Goal: Task Accomplishment & Management: Complete application form

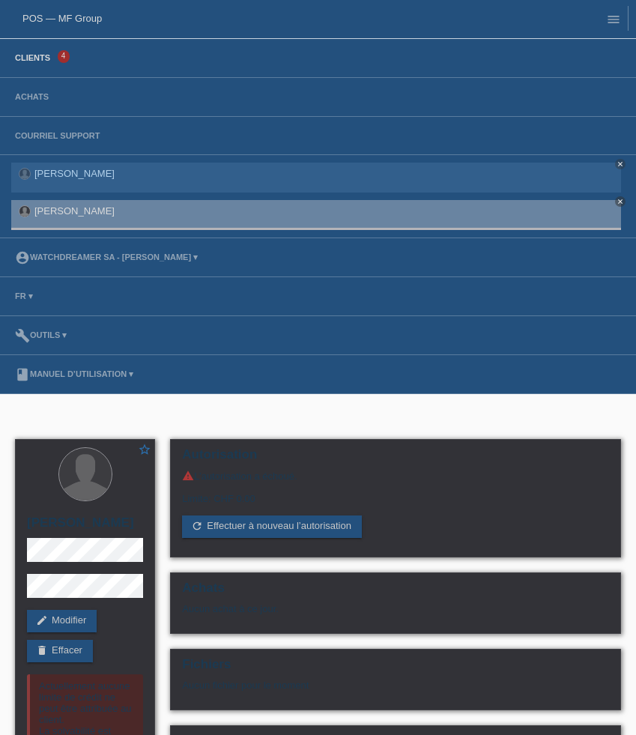
click at [41, 60] on link "Clients" at bounding box center [32, 57] width 50 height 9
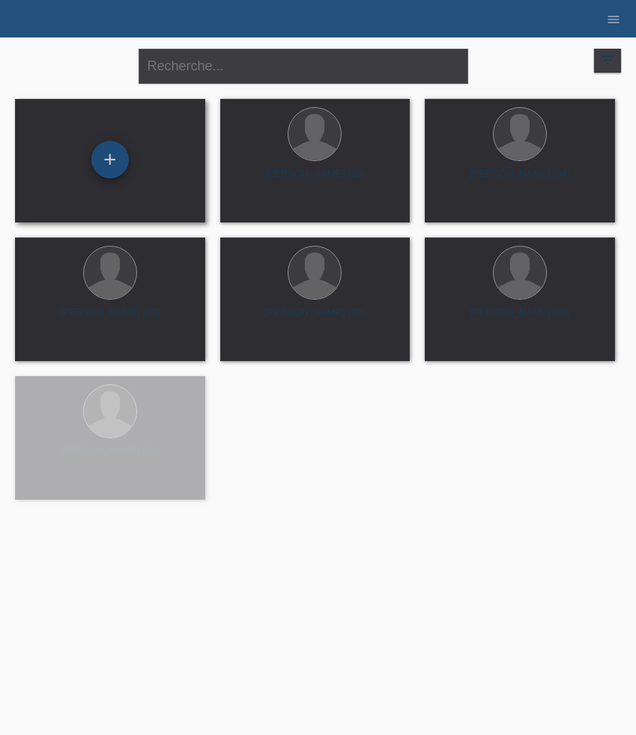
click at [110, 158] on div "+" at bounding box center [109, 159] width 37 height 37
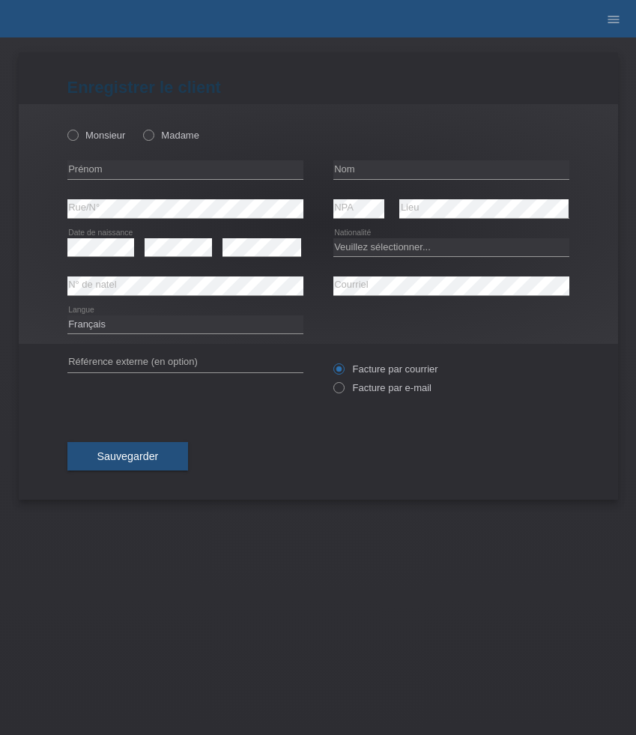
click at [99, 145] on div "Monsieur Madame" at bounding box center [185, 135] width 236 height 31
click at [101, 135] on label "Monsieur" at bounding box center [96, 135] width 58 height 11
click at [77, 135] on input "Monsieur" at bounding box center [72, 135] width 10 height 10
radio input "true"
click at [101, 166] on input "text" at bounding box center [185, 169] width 236 height 19
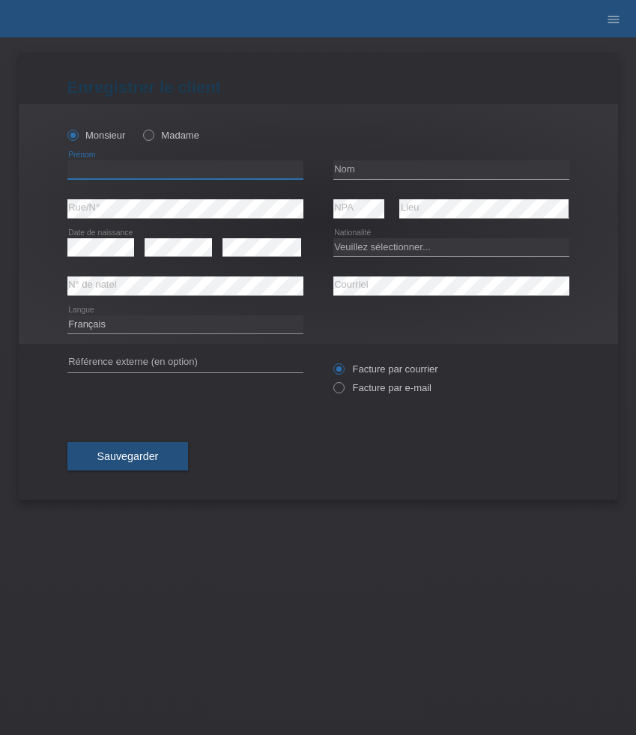
paste input "Billy"
type input "Billy"
click at [399, 171] on input "text" at bounding box center [451, 169] width 236 height 19
paste input "Tobar"
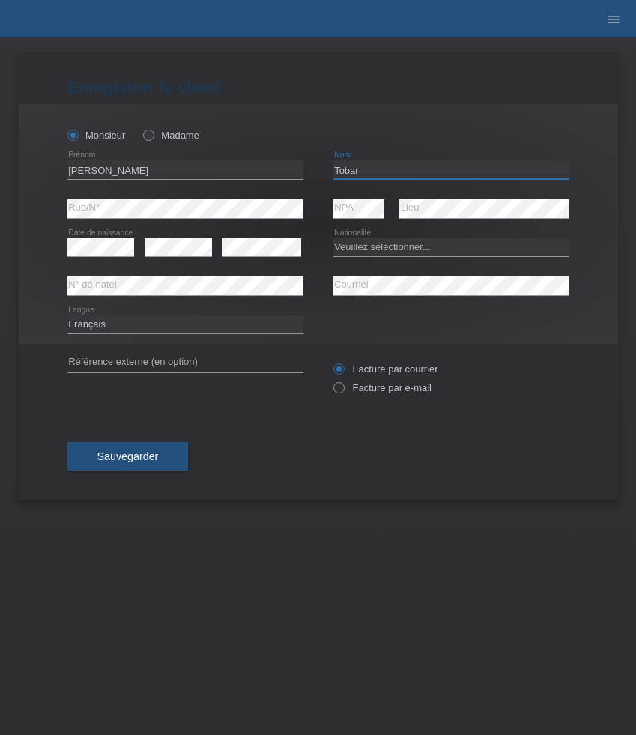
type input "Tobar"
click at [195, 236] on div "error" at bounding box center [178, 247] width 67 height 38
click at [370, 252] on select "Veuillez sélectionner... Suisse Allemagne Autriche Liechtenstein ------------ A…" at bounding box center [451, 247] width 236 height 18
select select "ES"
click at [333, 238] on select "Veuillez sélectionner... Suisse Allemagne Autriche Liechtenstein ------------ A…" at bounding box center [451, 247] width 236 height 18
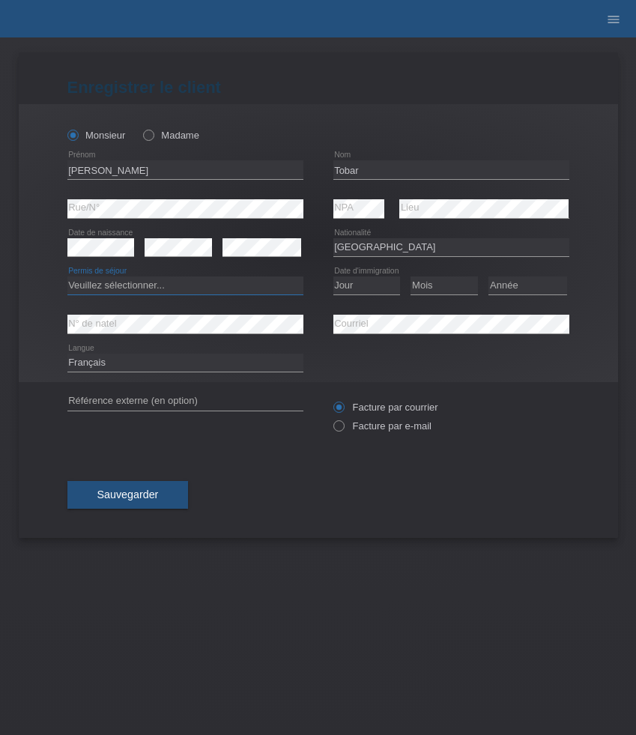
click at [233, 281] on select "Veuillez sélectionner... C B B - Statut de réfugié Autre" at bounding box center [185, 285] width 236 height 18
select select "B"
click at [67, 277] on select "Veuillez sélectionner... C B B - Statut de réfugié Autre" at bounding box center [185, 285] width 236 height 18
click at [360, 279] on select "Jour 01 02 03 04 05 06 07 08 09 10 11" at bounding box center [366, 285] width 67 height 18
select select "15"
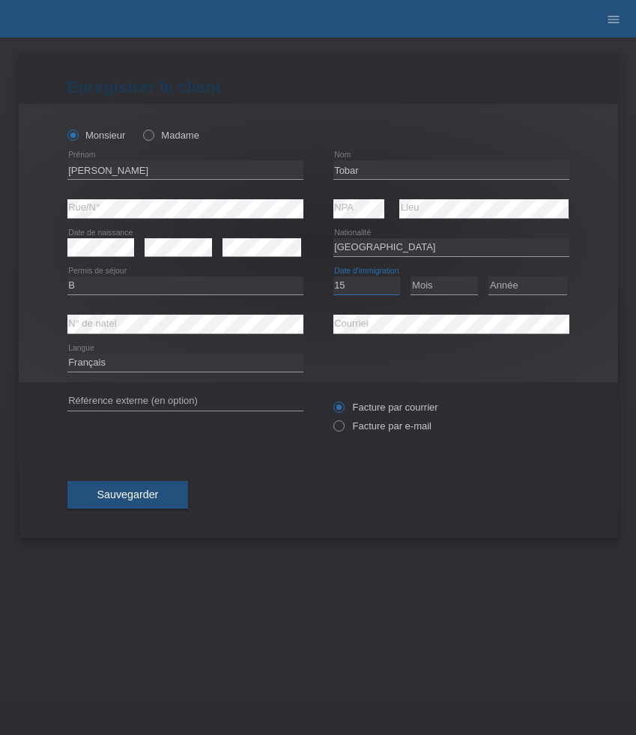
click at [333, 277] on select "Jour 01 02 03 04 05 06 07 08 09 10 11" at bounding box center [366, 285] width 67 height 18
click at [457, 294] on select "Mois 01 02 03 04 05 06 07 08 09 10 11" at bounding box center [443, 285] width 67 height 18
select select "01"
click at [410, 277] on select "Mois 01 02 03 04 05 06 07 08 09 10 11" at bounding box center [443, 285] width 67 height 18
click at [511, 289] on select "Année 2025 2024 2023 2022 2021 2020 2019 2018 2017 2016 2015 2014 2013 2012 201…" at bounding box center [527, 285] width 79 height 18
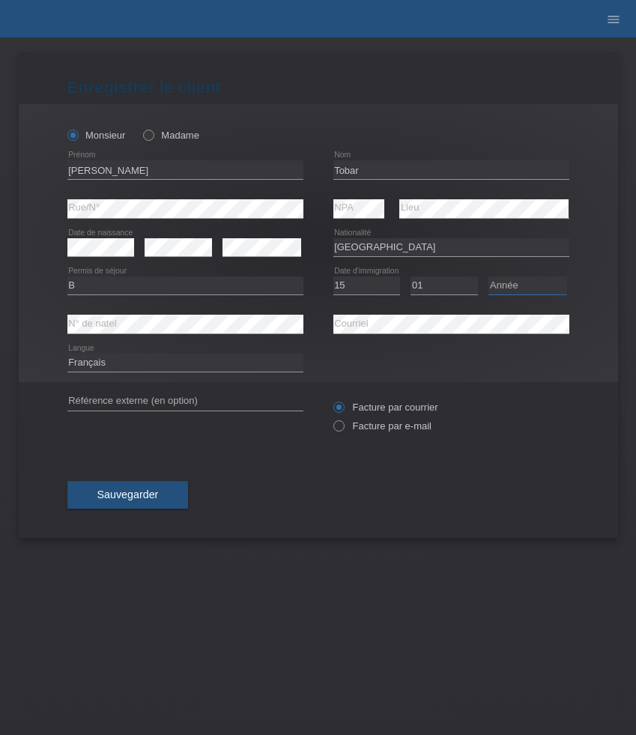
select select "2021"
click at [488, 277] on select "Année 2025 2024 2023 2022 2021 2020 2019 2018 2017 2016 2015 2014 2013 2012 201…" at bounding box center [527, 285] width 79 height 18
click at [380, 426] on label "Facture par e-mail" at bounding box center [382, 425] width 98 height 11
click at [343, 426] on input "Facture par e-mail" at bounding box center [338, 429] width 10 height 19
radio input "true"
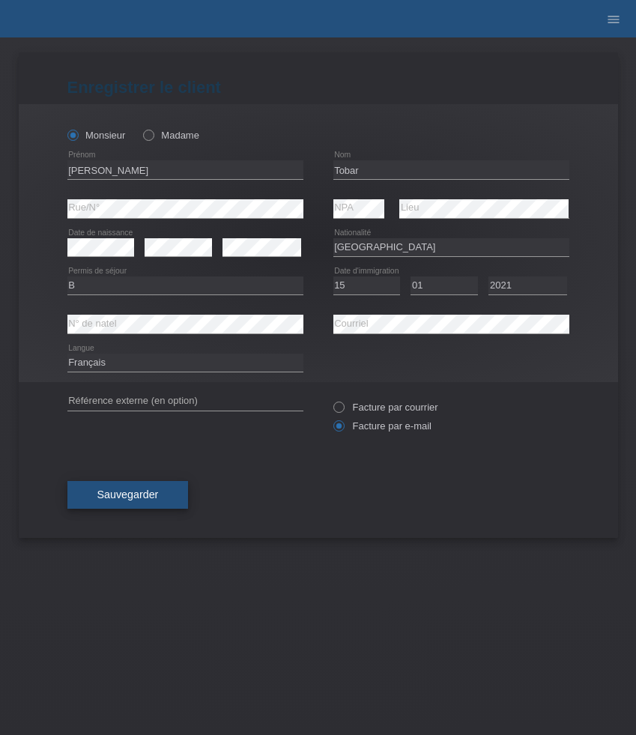
click at [153, 500] on span "Sauvegarder" at bounding box center [127, 494] width 61 height 12
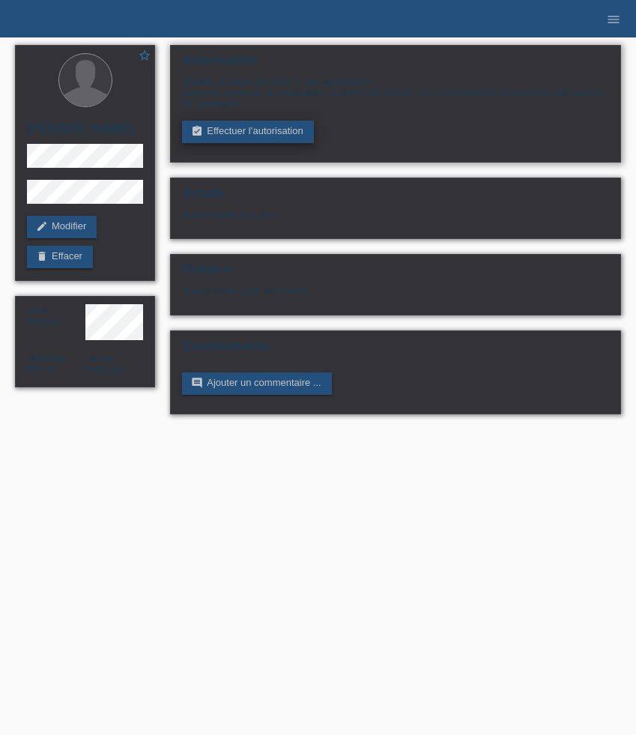
click at [274, 136] on link "assignment_turned_in Effectuer l’autorisation" at bounding box center [247, 132] width 131 height 22
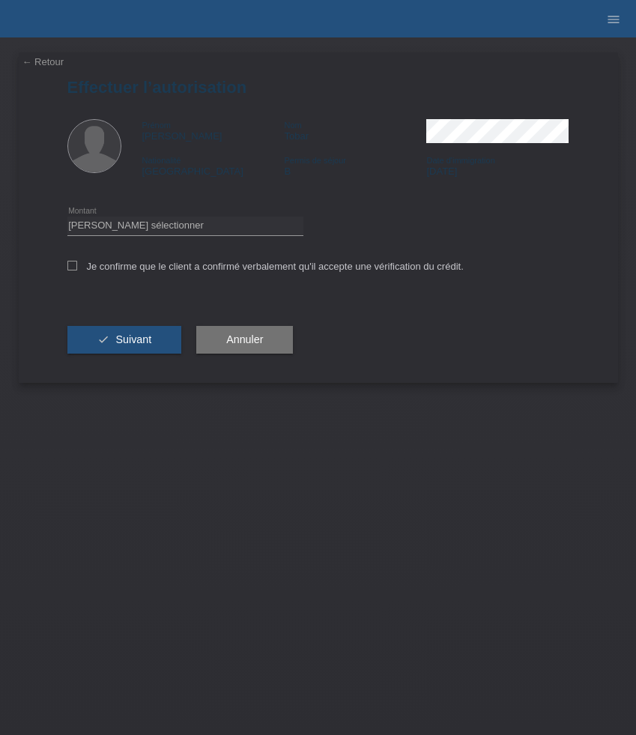
click at [218, 237] on div "Veuillez sélectionner CHF 1.00 - CHF 499.00 CHF 500.00 - CHF 1'999.00 CHF 2'000…" at bounding box center [185, 226] width 236 height 38
click at [217, 222] on select "Veuillez sélectionner CHF 1.00 - CHF 499.00 CHF 500.00 - CHF 1'999.00 CHF 2'000…" at bounding box center [185, 225] width 236 height 18
select select "3"
click at [67, 219] on select "Veuillez sélectionner CHF 1.00 - CHF 499.00 CHF 500.00 - CHF 1'999.00 CHF 2'000…" at bounding box center [185, 225] width 236 height 18
click at [168, 271] on label "Je confirme que le client a confirmé verbalement qu'il accepte une vérification…" at bounding box center [265, 266] width 396 height 11
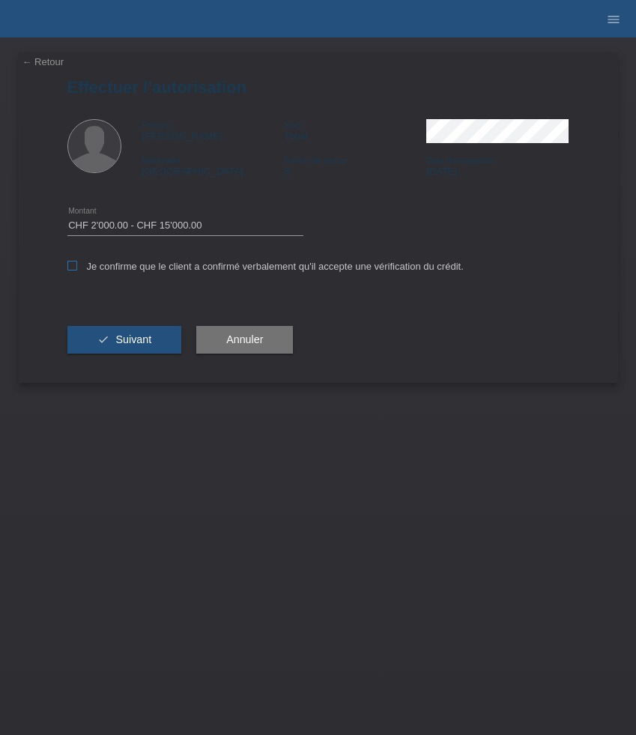
click at [77, 270] on input "Je confirme que le client a confirmé verbalement qu'il accepte une vérification…" at bounding box center [72, 266] width 10 height 10
checkbox input "true"
click at [156, 332] on button "check Suivant" at bounding box center [124, 340] width 115 height 28
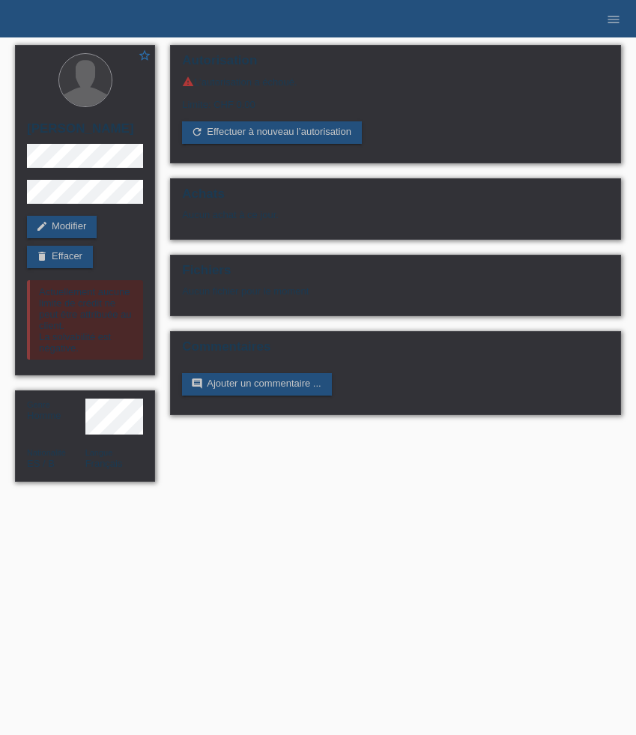
click at [607, 30] on li "menu" at bounding box center [613, 19] width 30 height 38
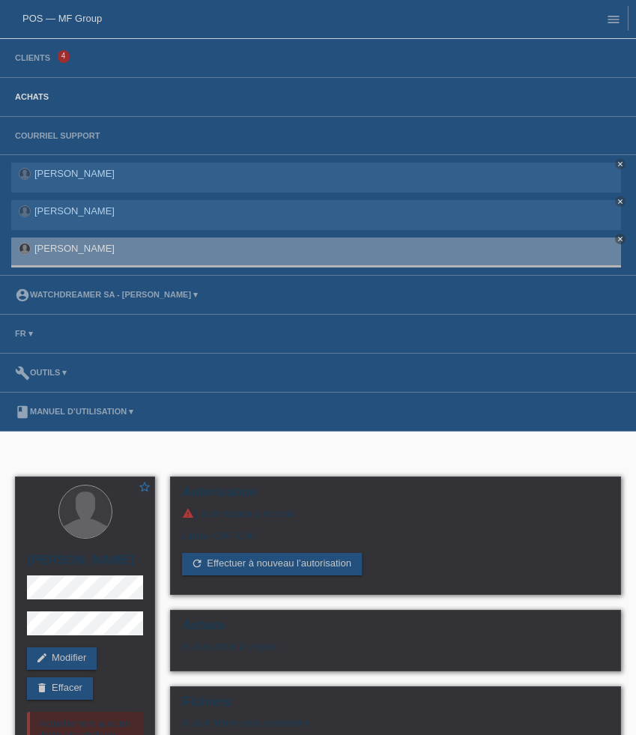
click at [37, 97] on link "Achats" at bounding box center [31, 96] width 49 height 9
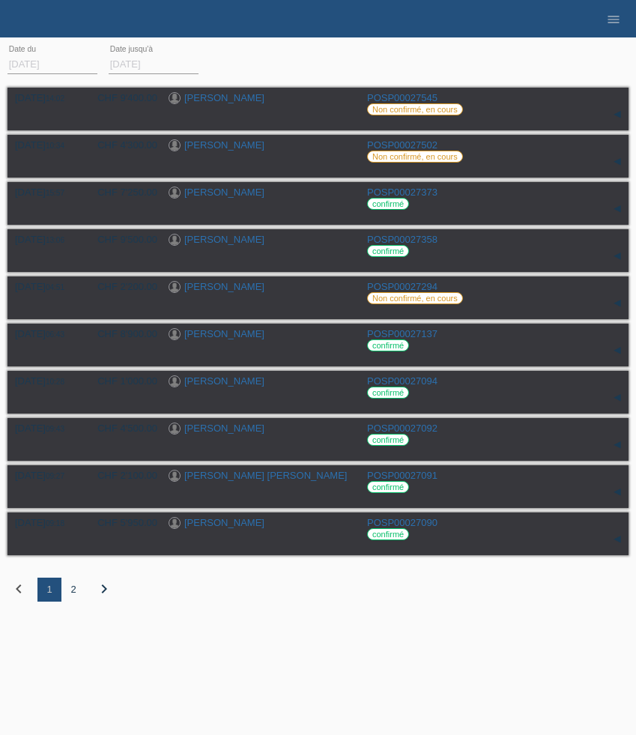
click at [76, 599] on div "2" at bounding box center [73, 589] width 24 height 24
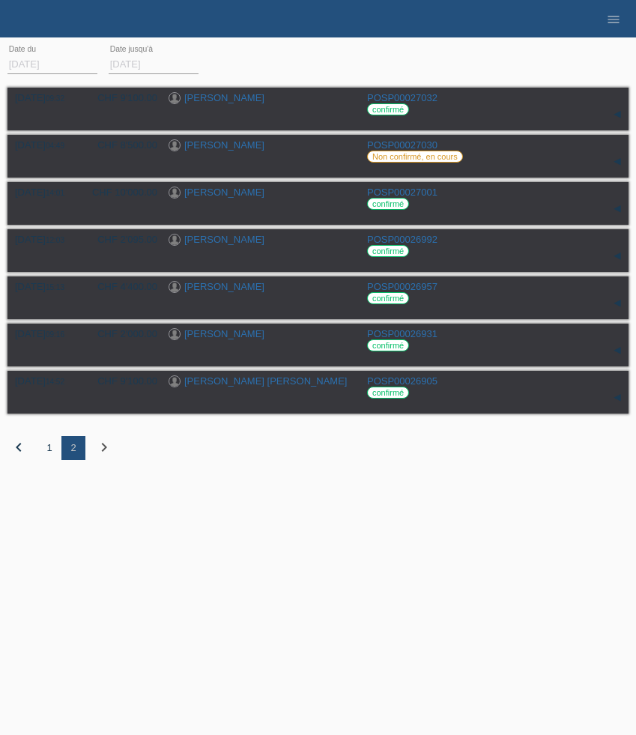
click at [50, 455] on div "1" at bounding box center [49, 448] width 24 height 24
